Goal: Task Accomplishment & Management: Manage account settings

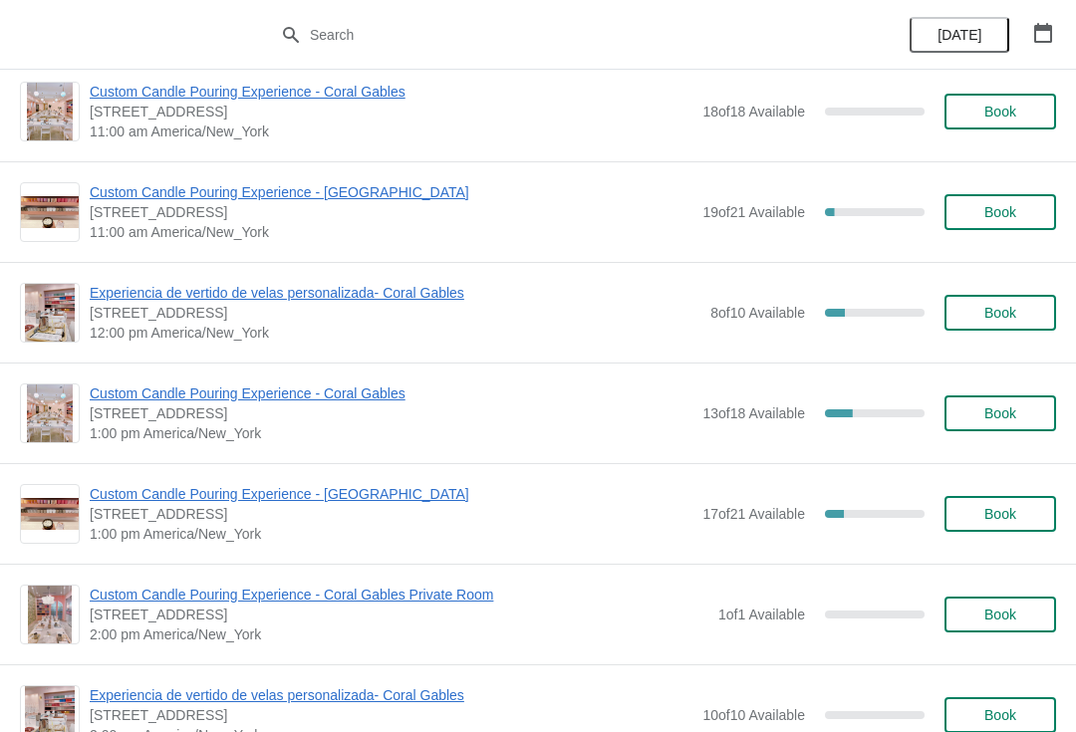
scroll to position [228, 0]
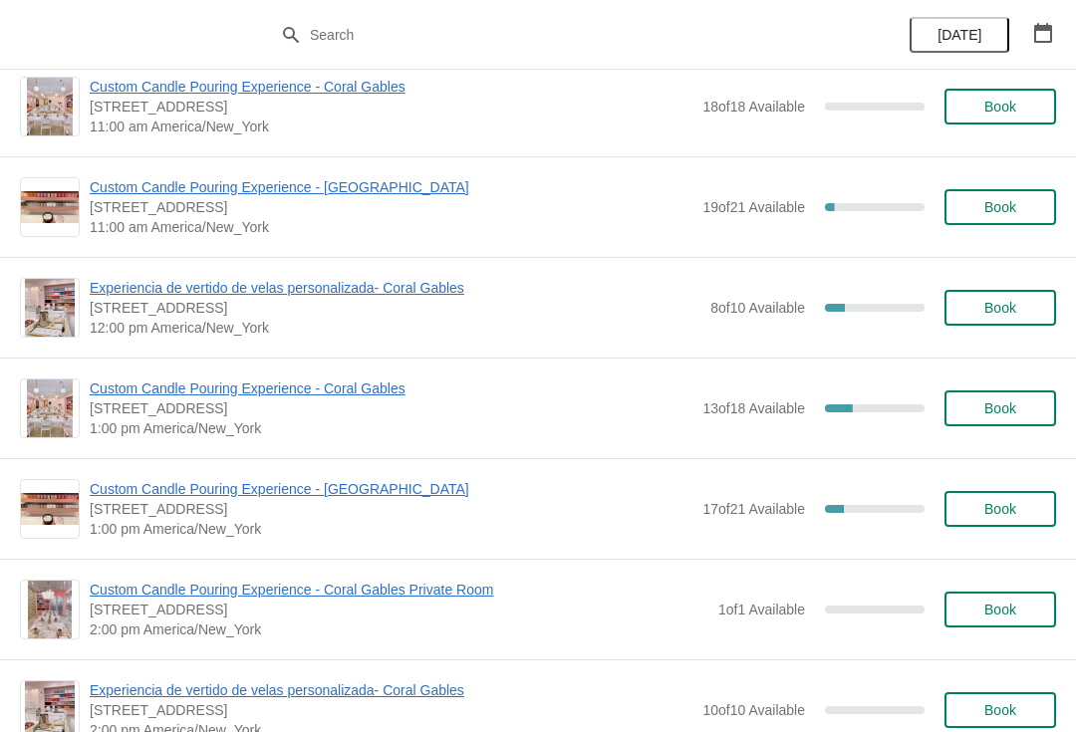
click at [111, 386] on span "Custom Candle Pouring Experience - Coral Gables" at bounding box center [391, 388] width 603 height 20
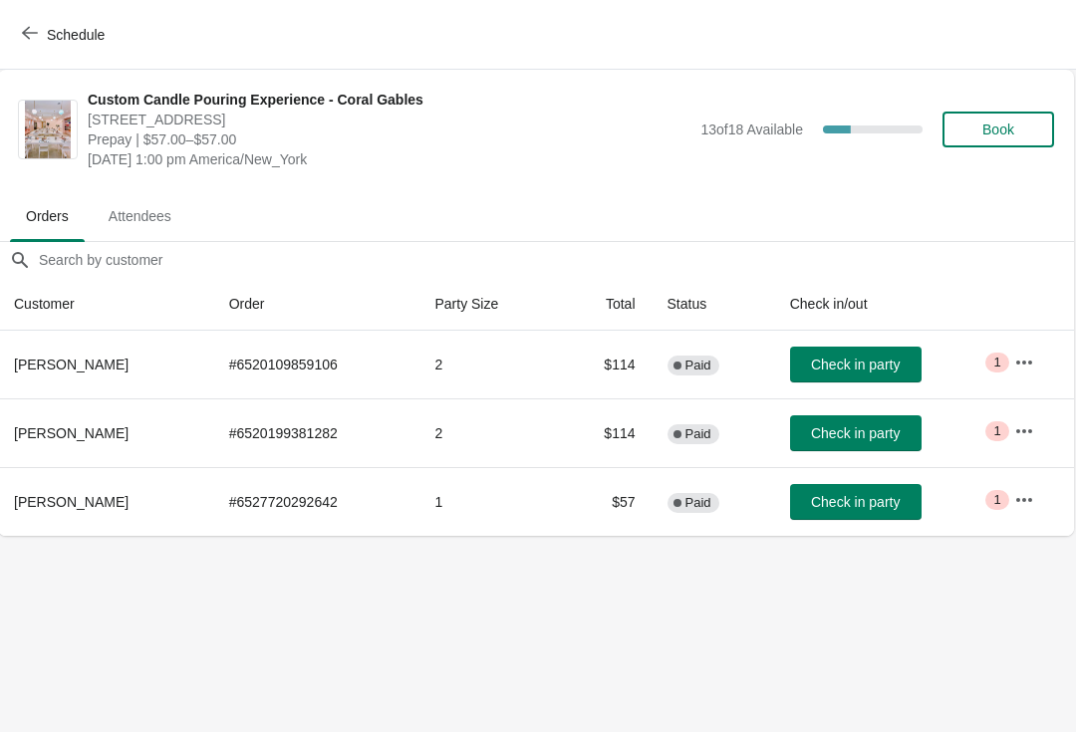
scroll to position [0, 0]
click at [50, 33] on span "Schedule" at bounding box center [76, 35] width 58 height 16
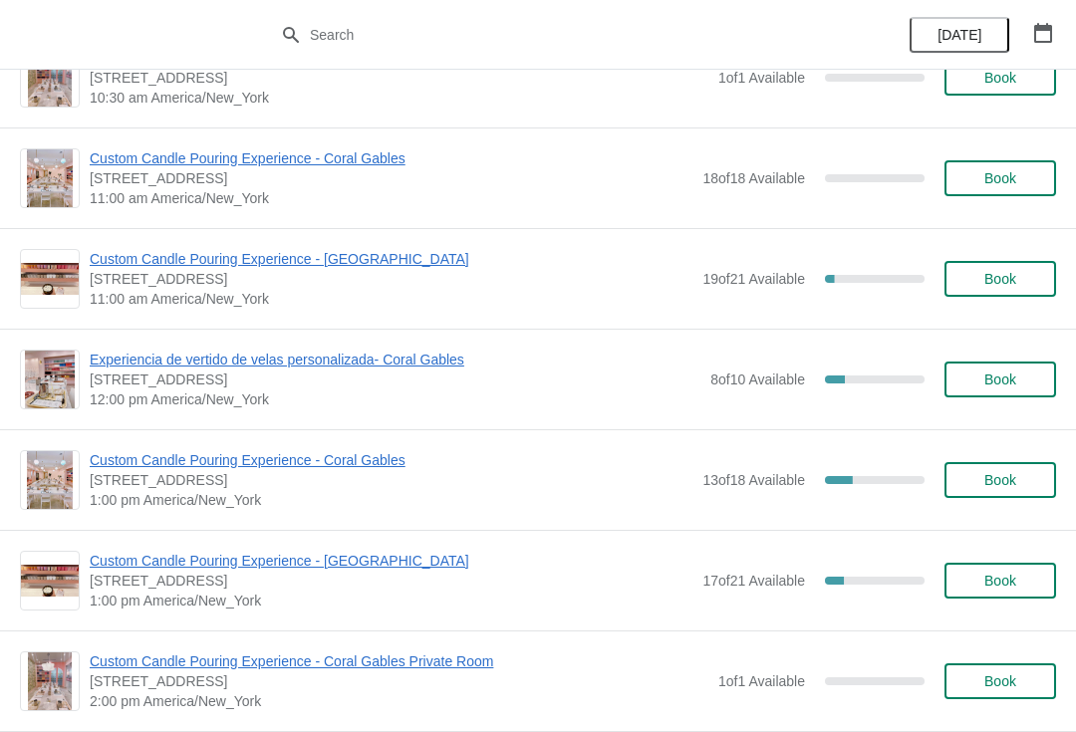
scroll to position [155, 0]
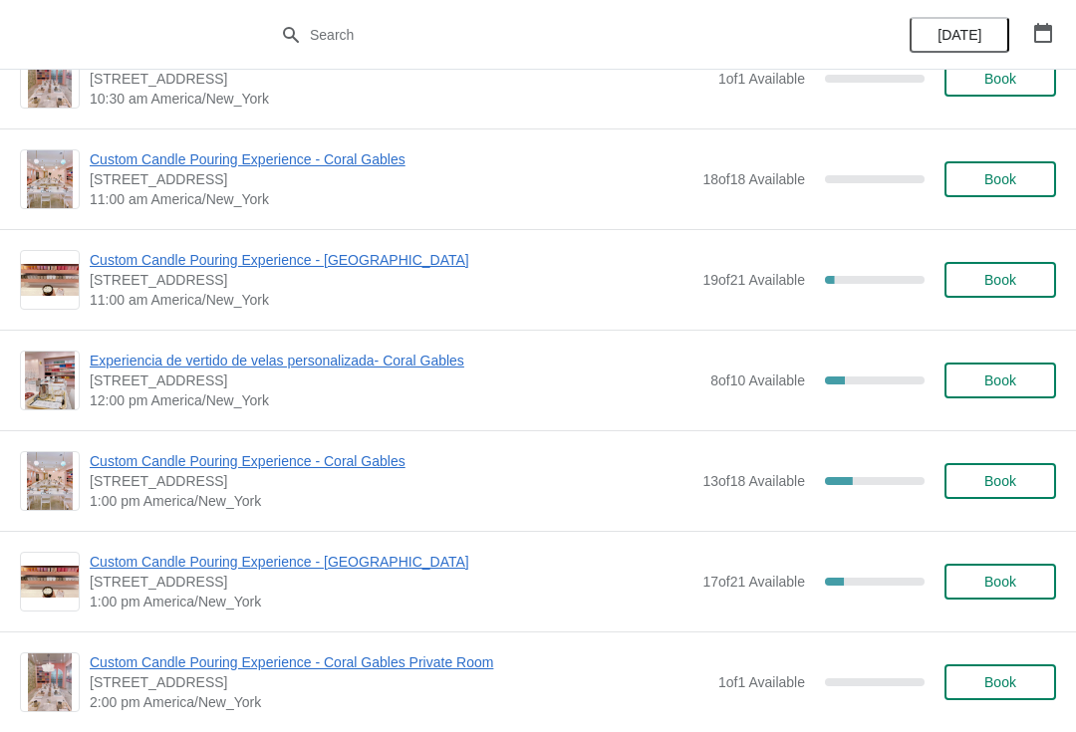
click at [389, 368] on span "Experiencia de vertido de velas personalizada- Coral Gables" at bounding box center [395, 361] width 611 height 20
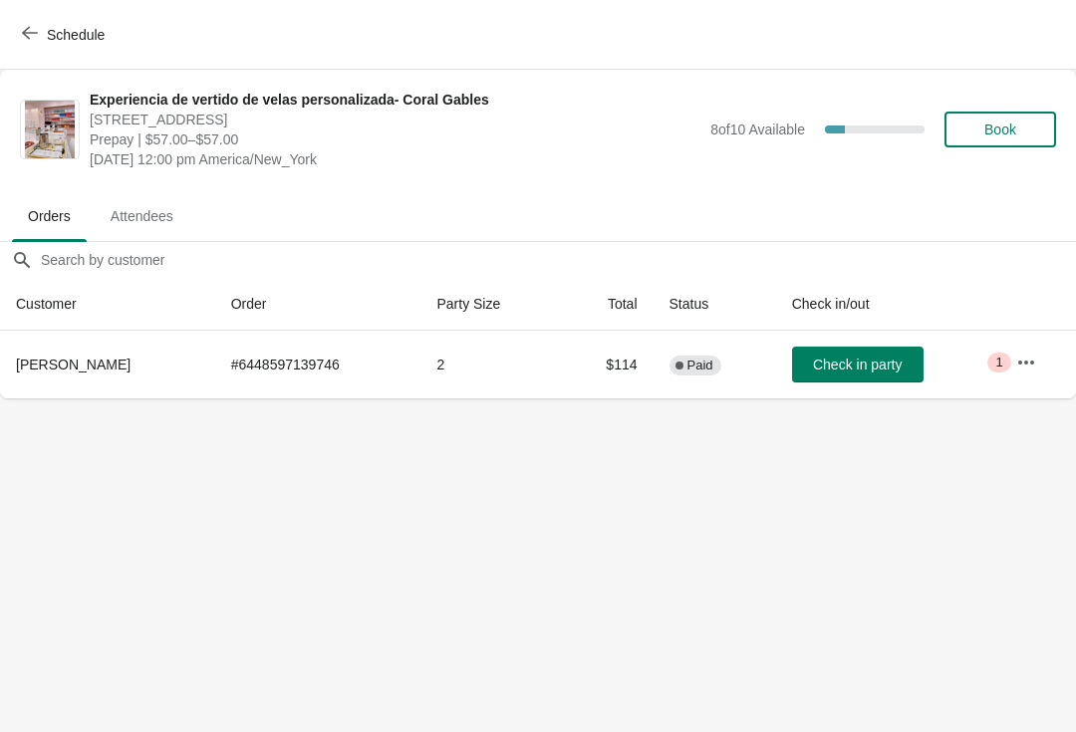
click at [895, 371] on span "Check in party" at bounding box center [857, 365] width 89 height 16
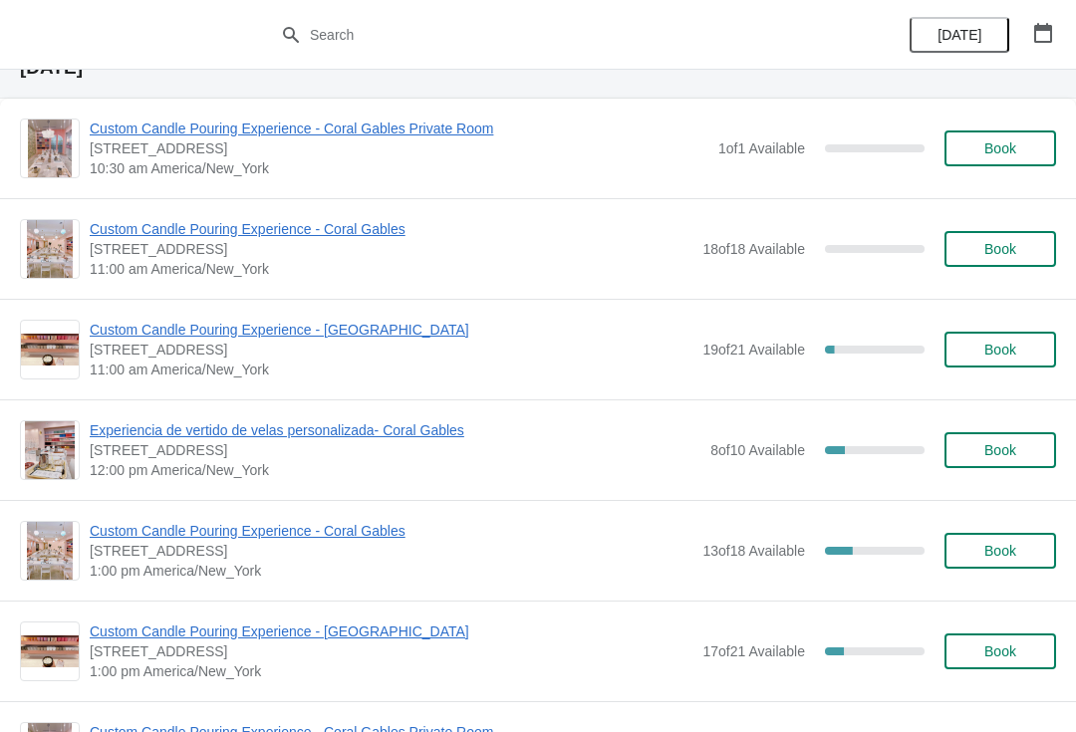
scroll to position [84, 0]
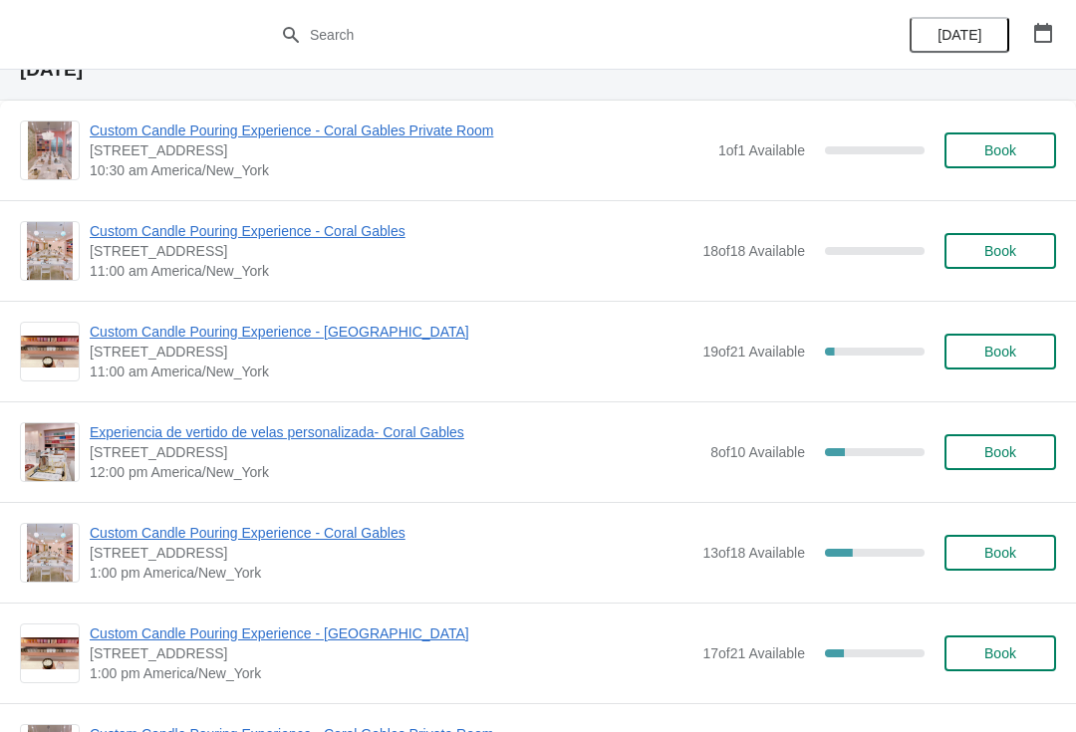
click at [284, 536] on span "Custom Candle Pouring Experience - Coral Gables" at bounding box center [391, 533] width 603 height 20
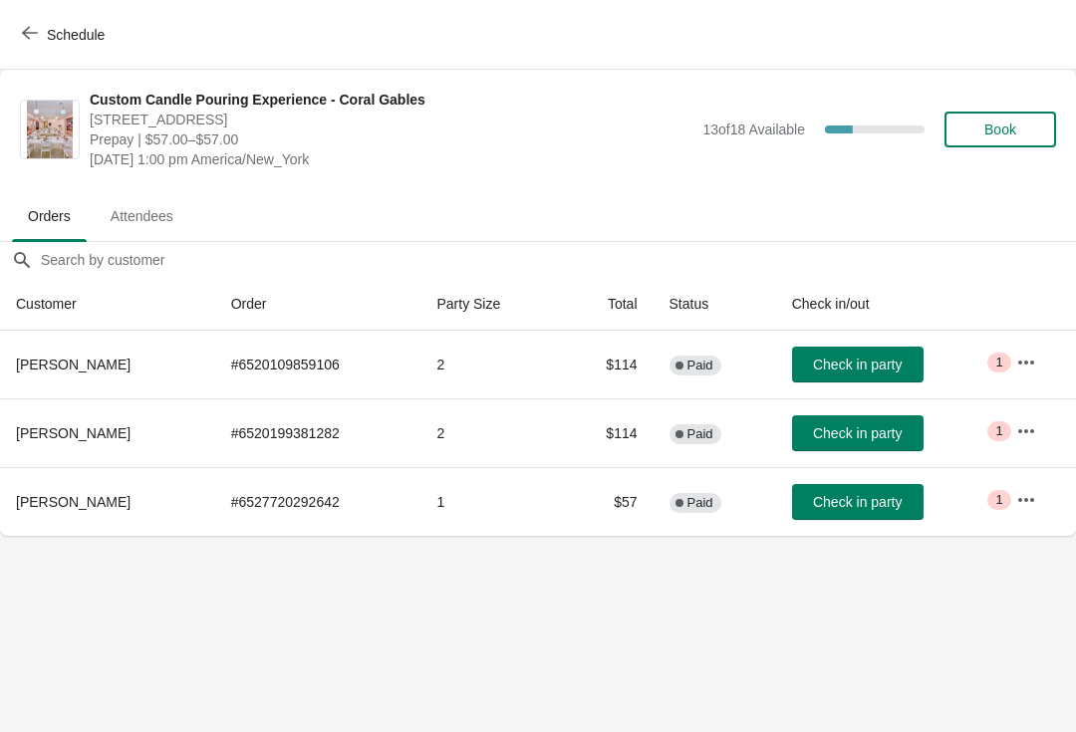
click at [1039, 432] on button "button" at bounding box center [1026, 431] width 36 height 36
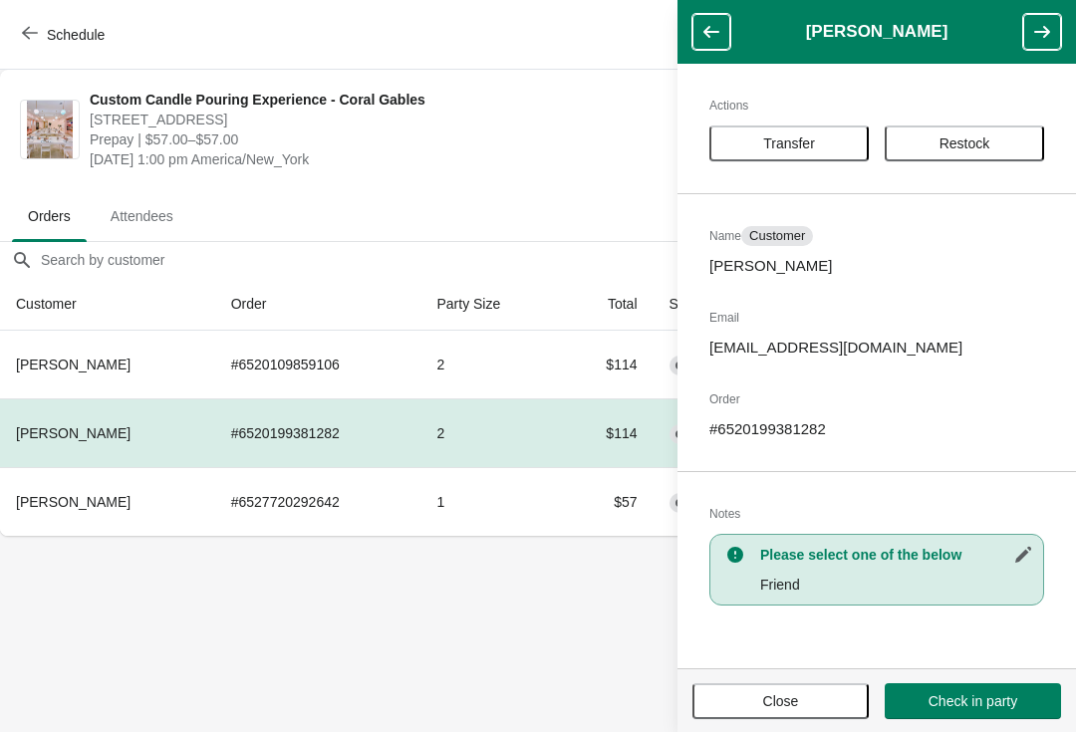
click at [833, 153] on button "Transfer" at bounding box center [788, 143] width 159 height 36
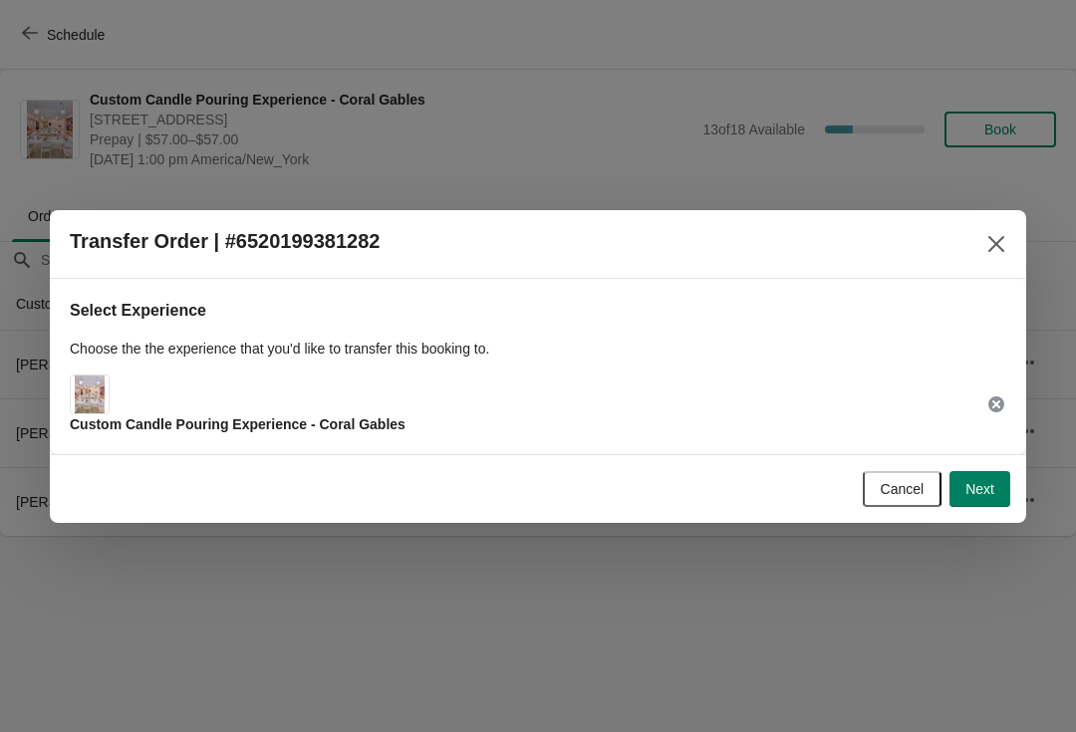
click at [984, 490] on span "Next" at bounding box center [979, 489] width 29 height 16
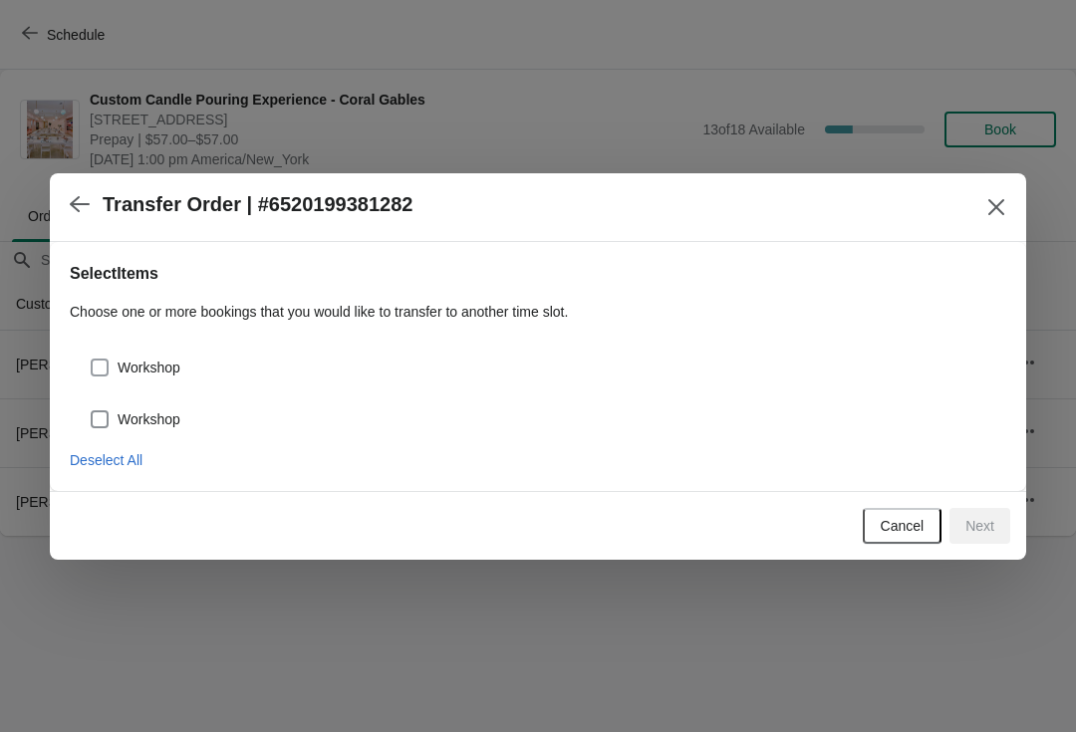
click at [134, 378] on label "Workshop" at bounding box center [135, 368] width 91 height 28
click at [92, 360] on input "Workshop" at bounding box center [91, 359] width 1 height 1
checkbox input "true"
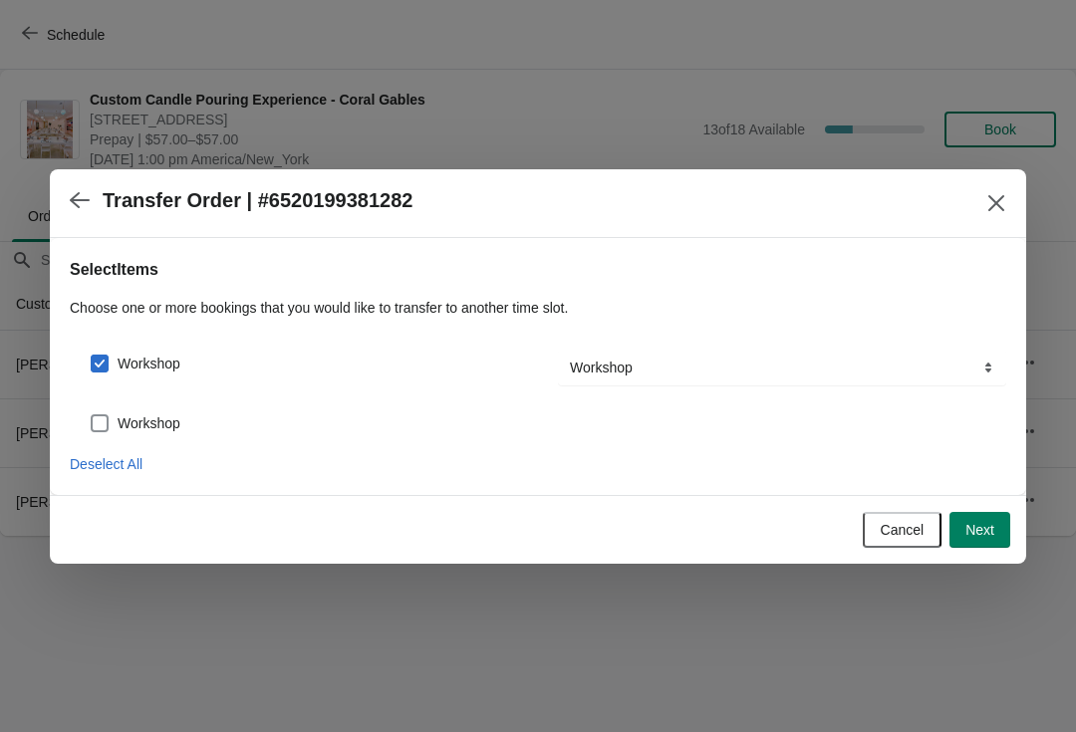
click at [129, 419] on span "Workshop" at bounding box center [149, 423] width 63 height 20
click at [92, 415] on input "Workshop" at bounding box center [91, 414] width 1 height 1
checkbox input "true"
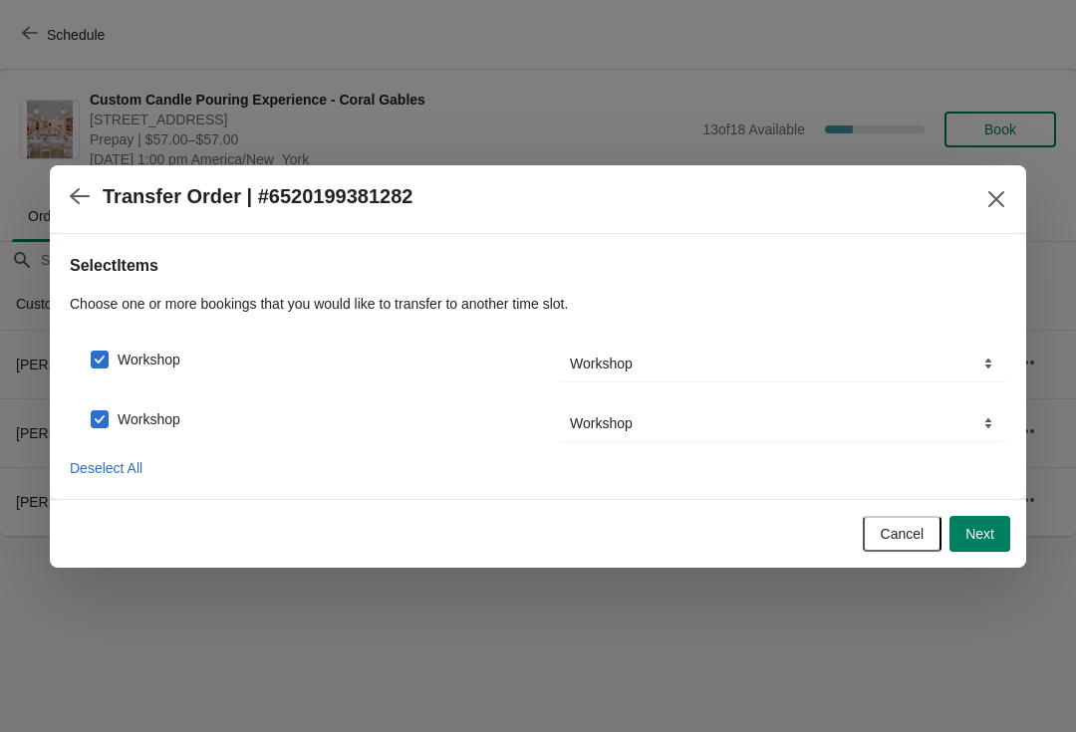
click at [981, 529] on span "Next" at bounding box center [979, 534] width 29 height 16
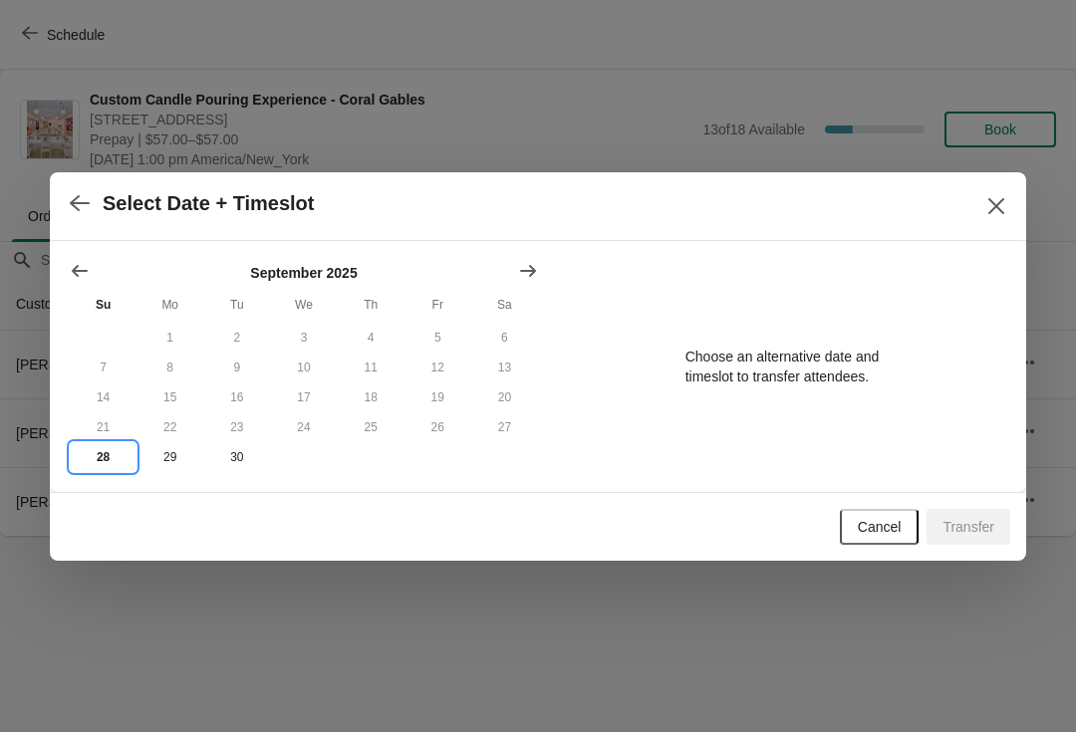
click at [103, 460] on button "28" at bounding box center [103, 457] width 67 height 30
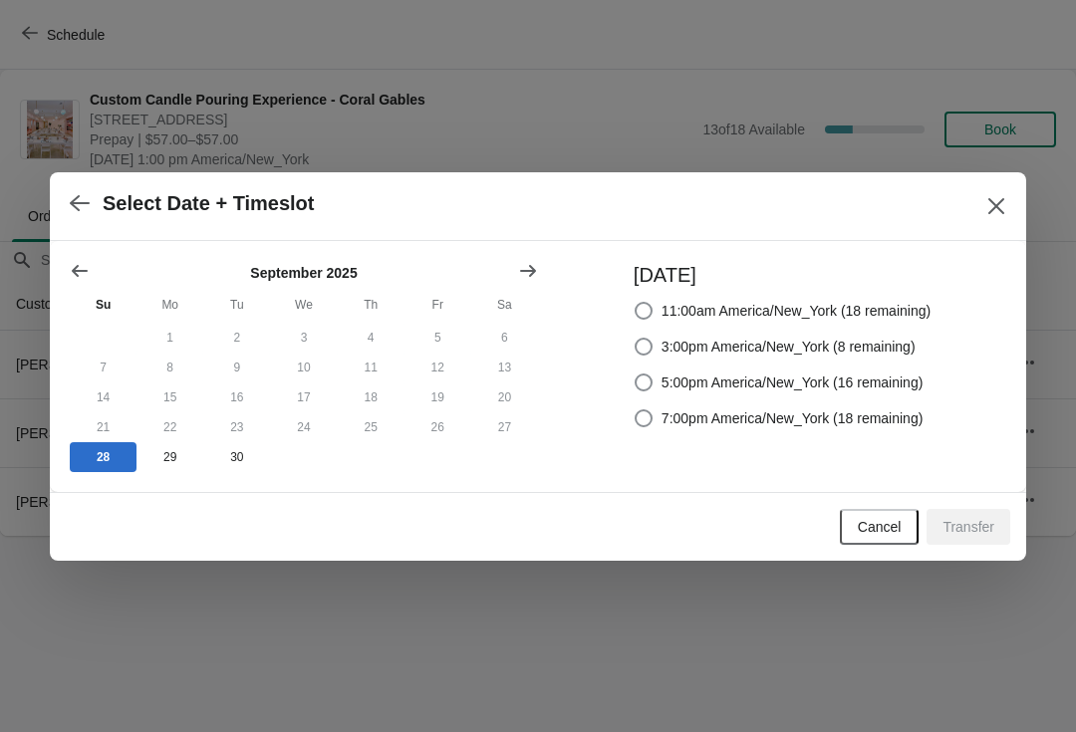
click at [781, 345] on span "3:00pm America/New_York (8 remaining)" at bounding box center [788, 347] width 254 height 20
click at [635, 339] on input "3:00pm America/New_York (8 remaining)" at bounding box center [634, 338] width 1 height 1
radio input "true"
click at [973, 534] on span "Transfer" at bounding box center [968, 527] width 52 height 16
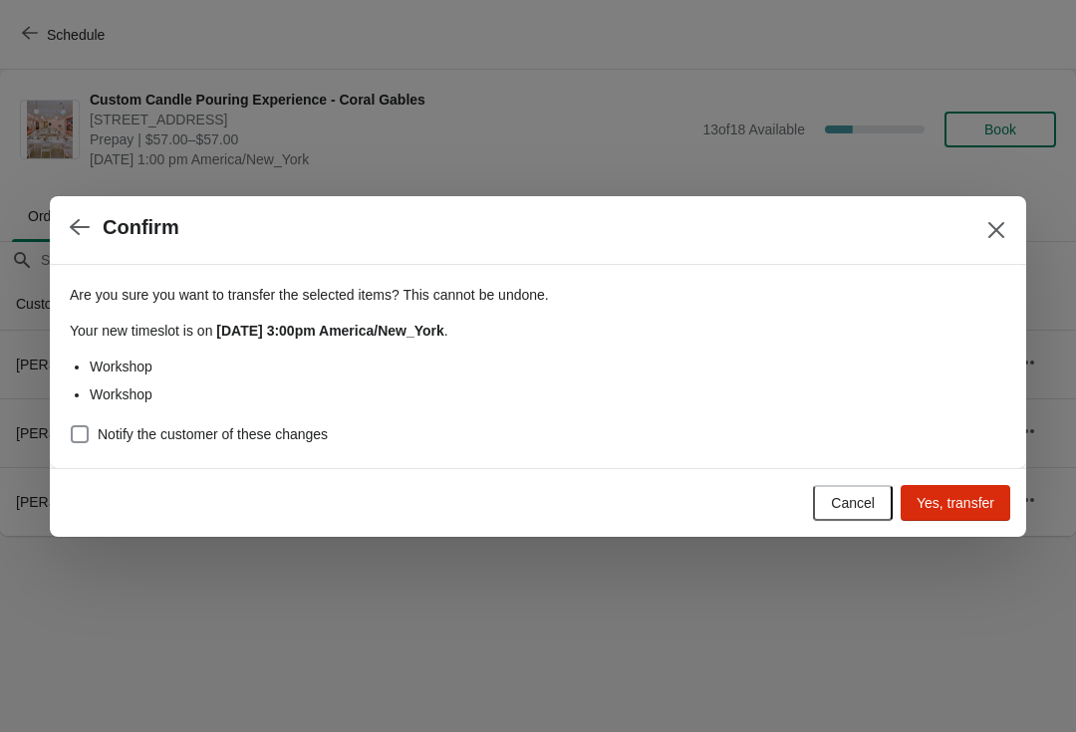
click at [72, 439] on span at bounding box center [80, 434] width 18 height 18
click at [72, 426] on input "Notify the customer of these changes" at bounding box center [71, 425] width 1 height 1
checkbox input "true"
click at [976, 512] on button "Yes, transfer" at bounding box center [955, 503] width 110 height 36
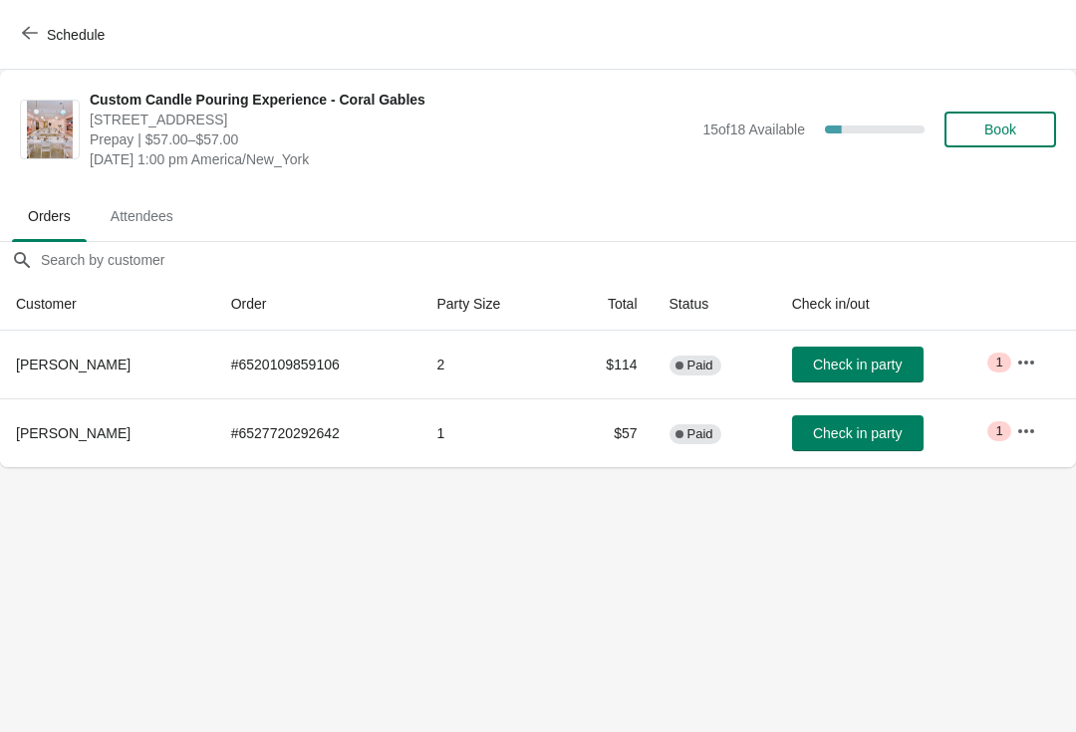
click at [1024, 432] on icon "button" at bounding box center [1026, 431] width 20 height 20
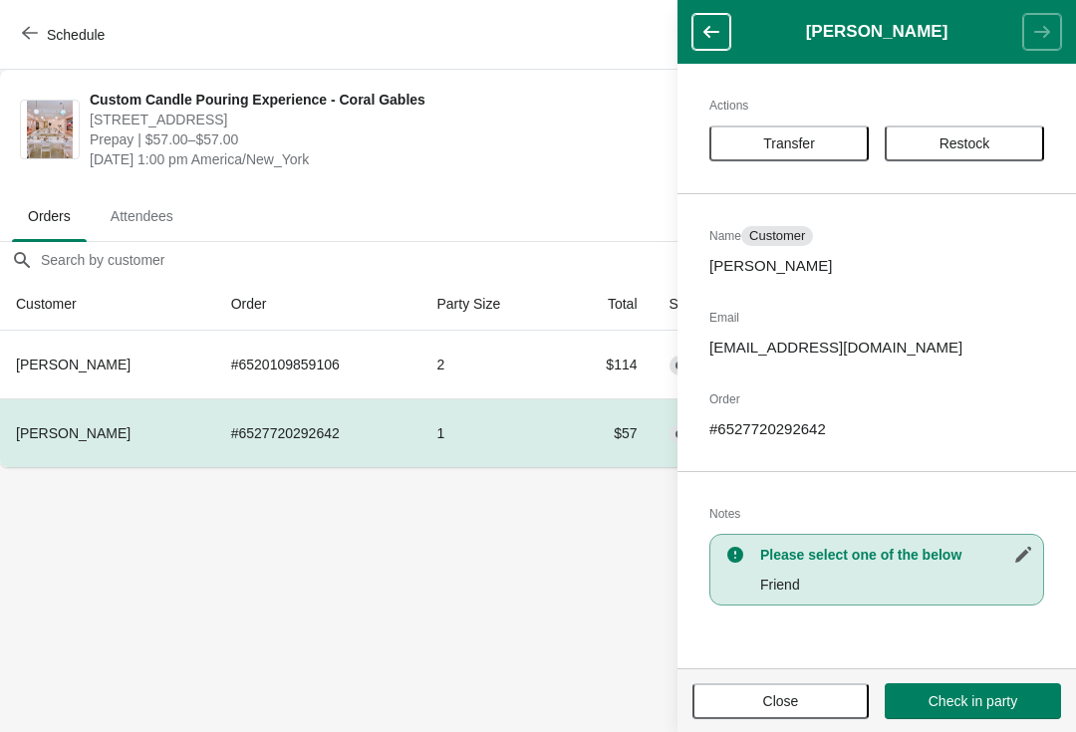
click at [828, 155] on button "Transfer" at bounding box center [788, 143] width 159 height 36
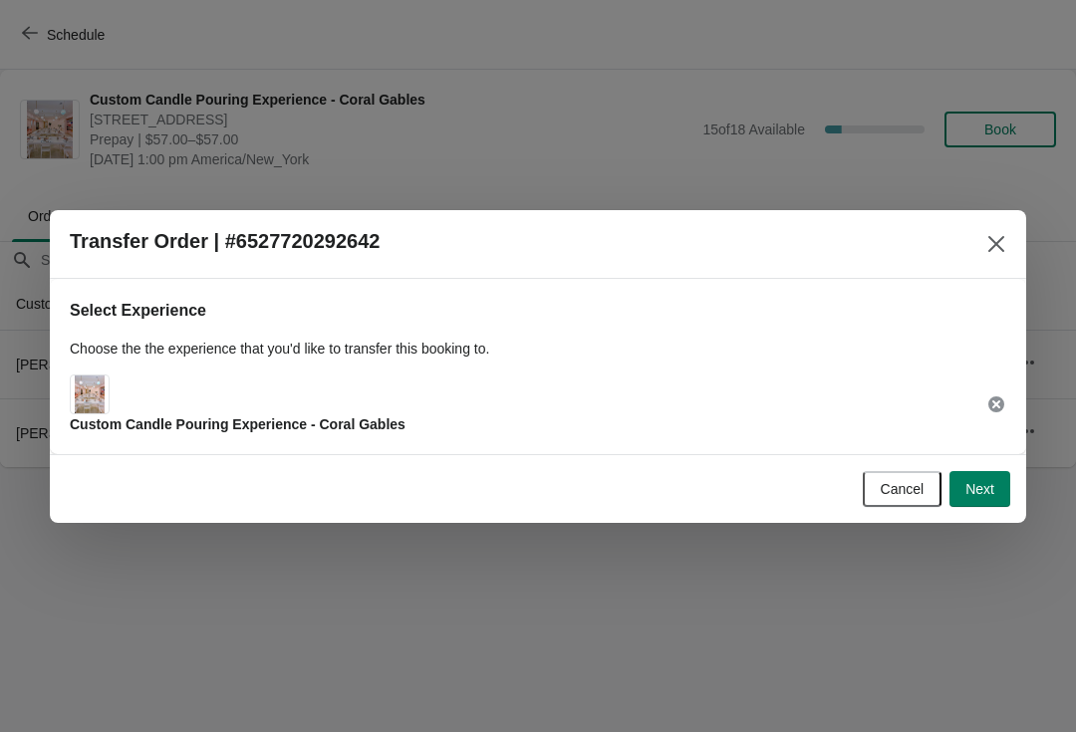
click at [979, 486] on span "Next" at bounding box center [979, 489] width 29 height 16
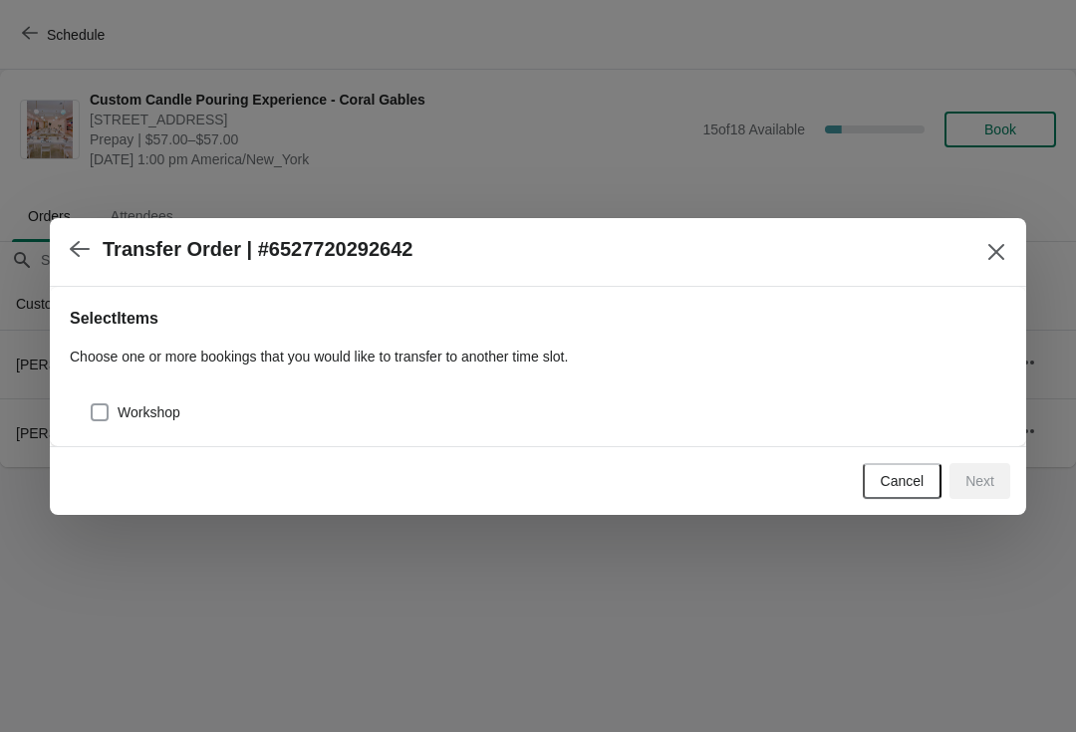
click at [95, 417] on span at bounding box center [100, 412] width 18 height 18
click at [92, 404] on input "Workshop" at bounding box center [91, 403] width 1 height 1
checkbox input "true"
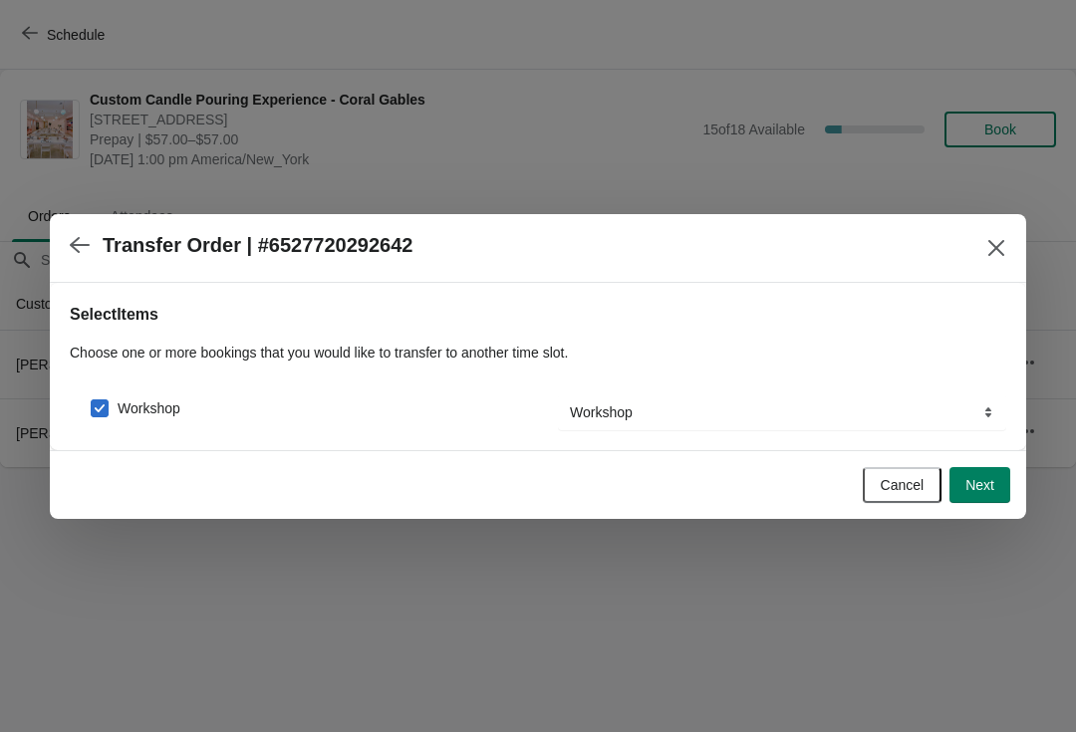
click at [989, 492] on span "Next" at bounding box center [979, 485] width 29 height 16
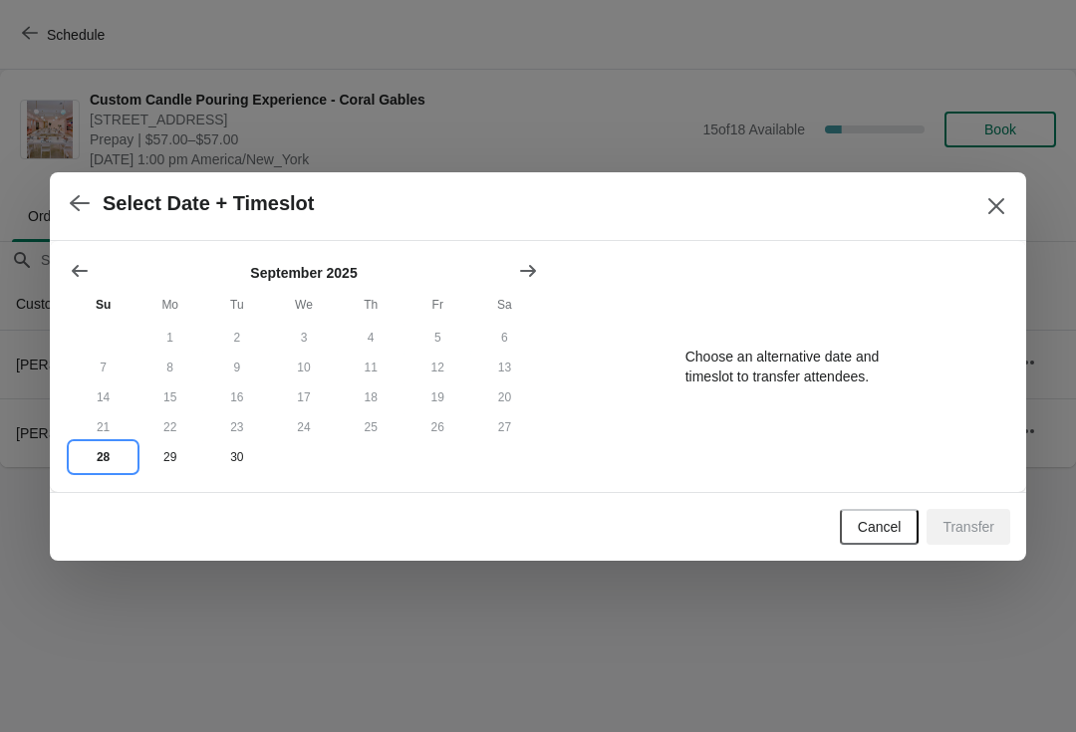
click at [104, 460] on button "28" at bounding box center [103, 457] width 67 height 30
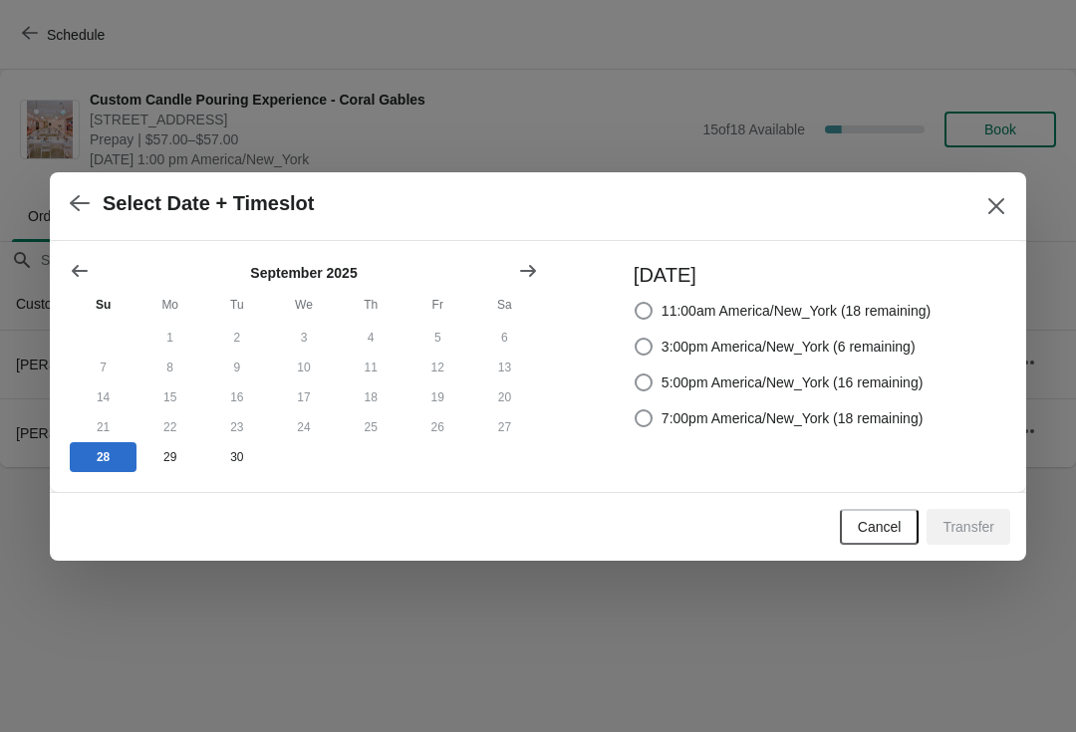
click at [801, 347] on span "3:00pm America/New_York (6 remaining)" at bounding box center [788, 347] width 254 height 20
click at [635, 339] on input "3:00pm America/New_York (6 remaining)" at bounding box center [634, 338] width 1 height 1
radio input "true"
click at [971, 514] on button "Transfer" at bounding box center [968, 527] width 84 height 36
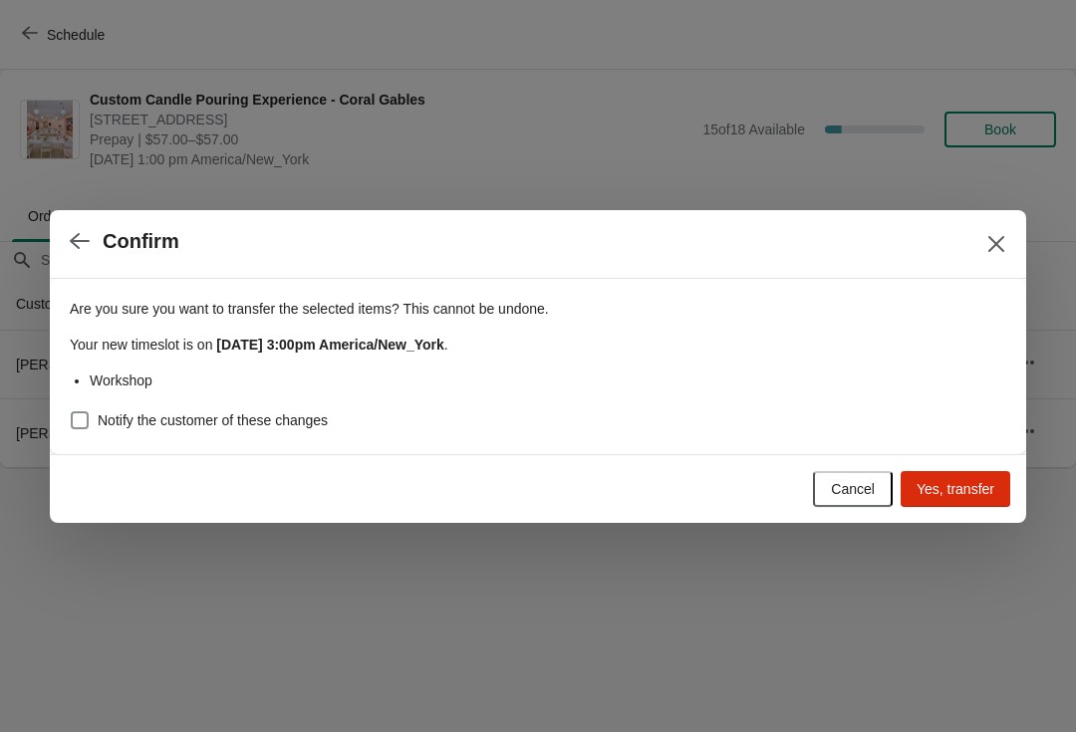
click at [86, 427] on span at bounding box center [80, 420] width 18 height 18
click at [72, 412] on input "Notify the customer of these changes" at bounding box center [71, 411] width 1 height 1
checkbox input "true"
click at [961, 495] on span "Yes, transfer" at bounding box center [955, 489] width 78 height 16
